Goal: Task Accomplishment & Management: Manage account settings

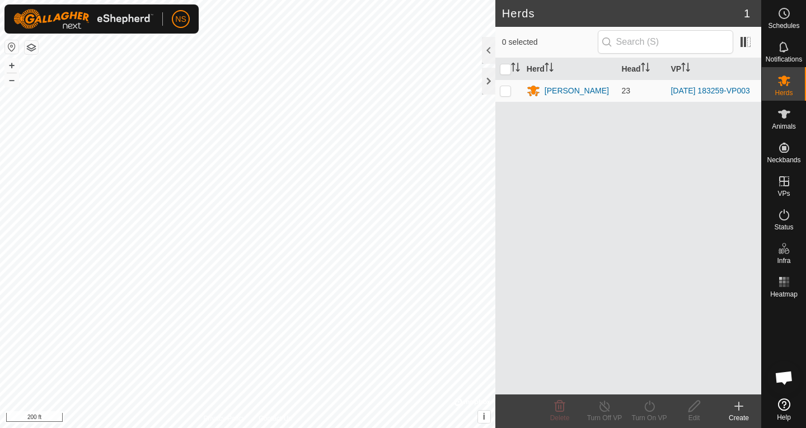
scroll to position [680, 0]
click at [548, 93] on div "[PERSON_NAME]" at bounding box center [577, 91] width 64 height 12
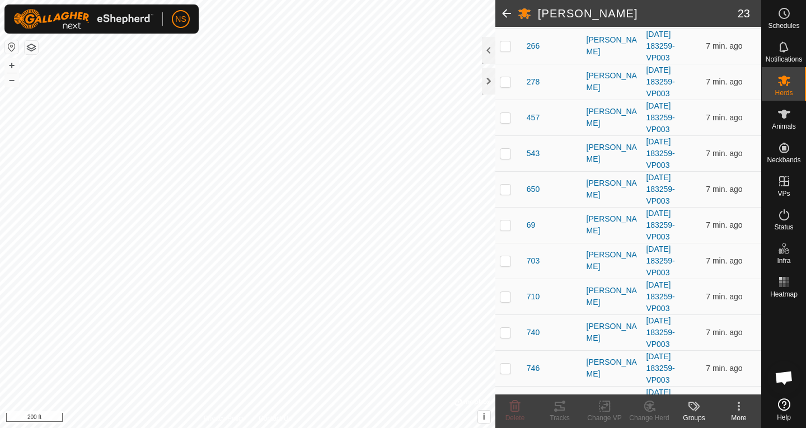
scroll to position [302, 0]
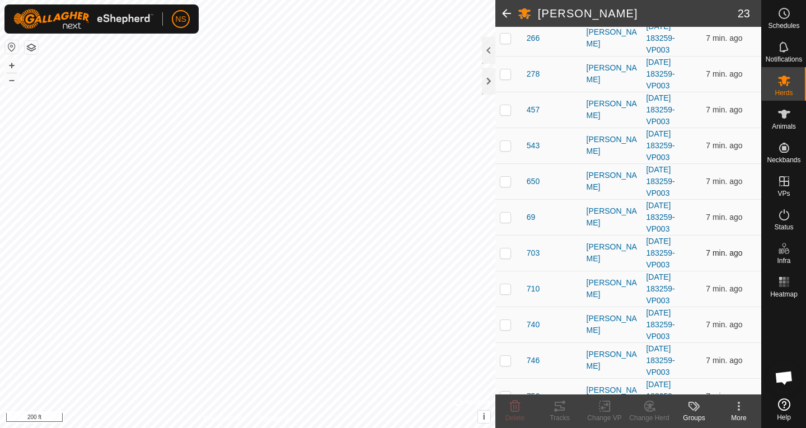
click at [506, 257] on p-checkbox at bounding box center [505, 253] width 11 height 9
checkbox input "true"
click at [562, 408] on icon at bounding box center [560, 406] width 10 height 9
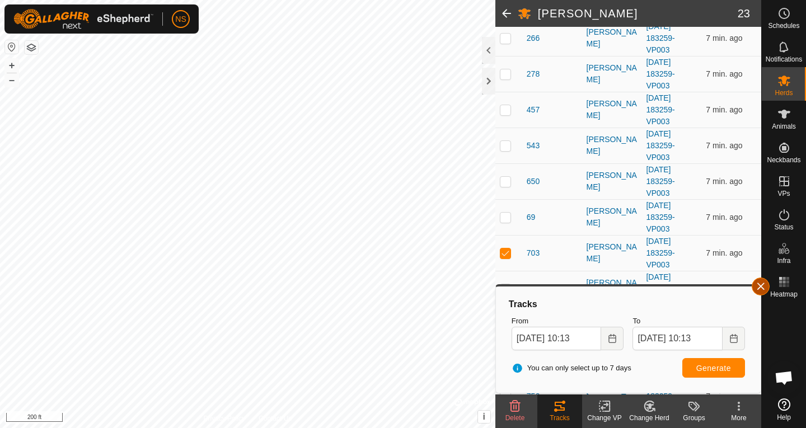
click at [765, 287] on button "button" at bounding box center [761, 287] width 18 height 18
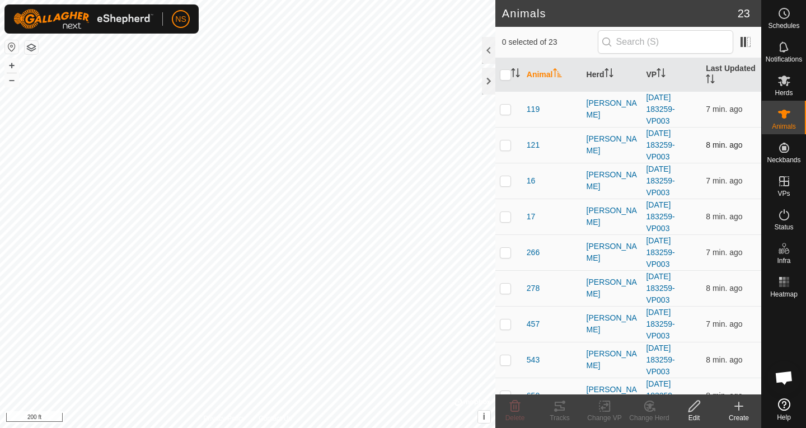
click at [508, 144] on p-checkbox at bounding box center [505, 145] width 11 height 9
click at [553, 408] on icon at bounding box center [559, 406] width 13 height 13
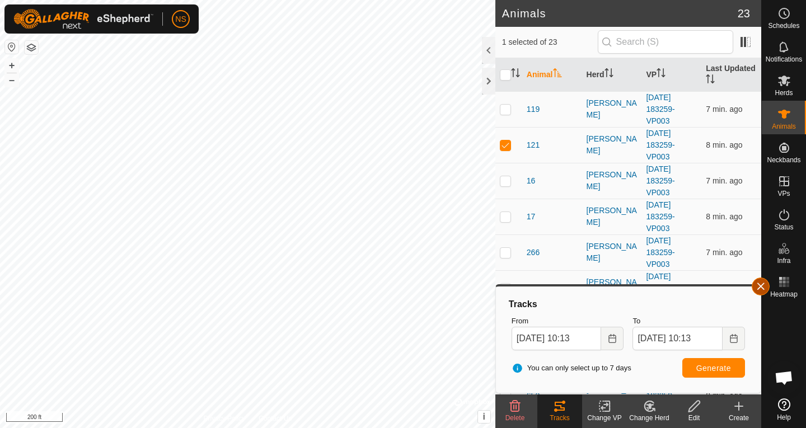
click at [759, 285] on button "button" at bounding box center [761, 287] width 18 height 18
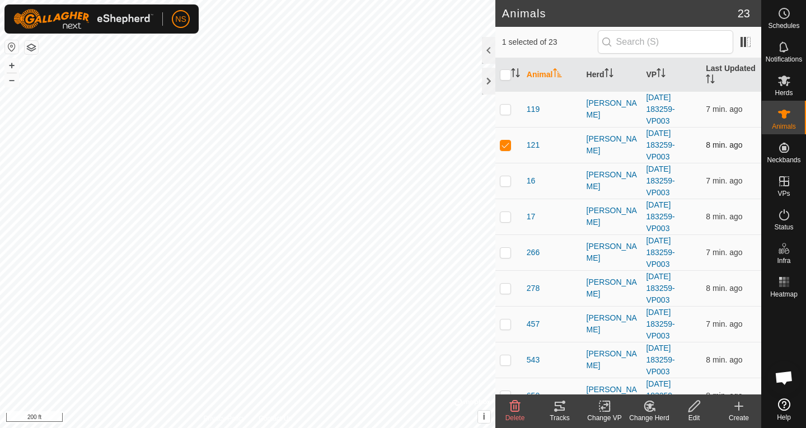
click at [508, 147] on p-checkbox at bounding box center [505, 145] width 11 height 9
checkbox input "false"
click at [780, 85] on icon at bounding box center [784, 80] width 13 height 13
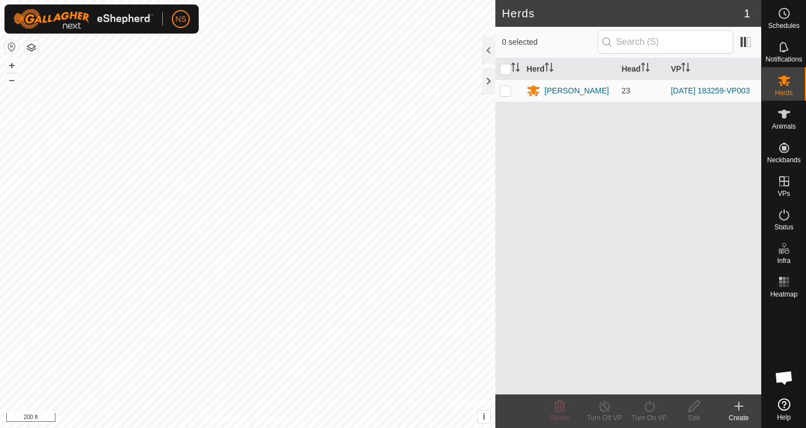
scroll to position [680, 0]
